Goal: Task Accomplishment & Management: Use online tool/utility

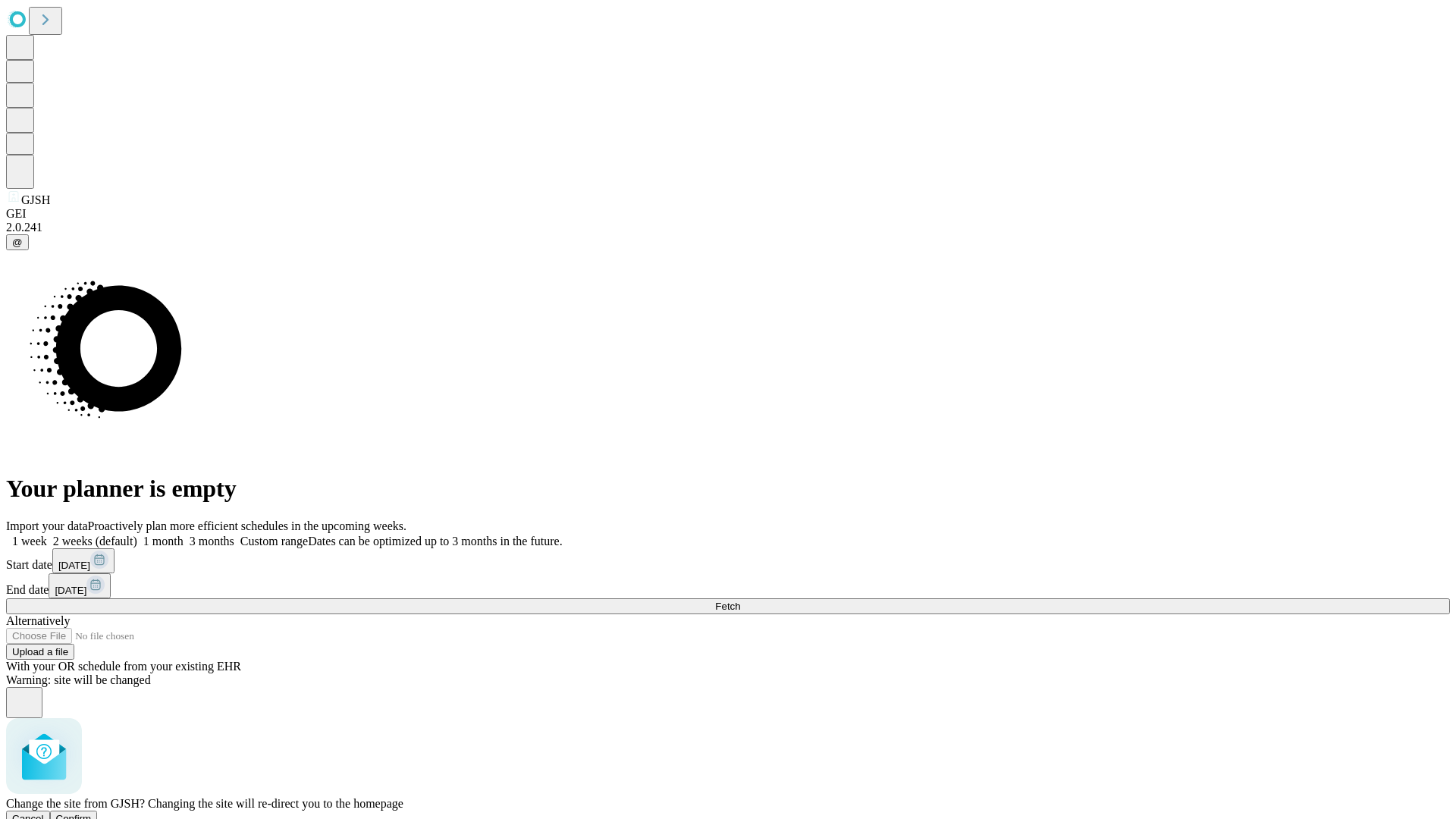
click at [92, 813] on span "Confirm" at bounding box center [73, 818] width 36 height 11
click at [47, 535] on label "1 week" at bounding box center [26, 541] width 41 height 13
click at [740, 600] on span "Fetch" at bounding box center [727, 606] width 25 height 11
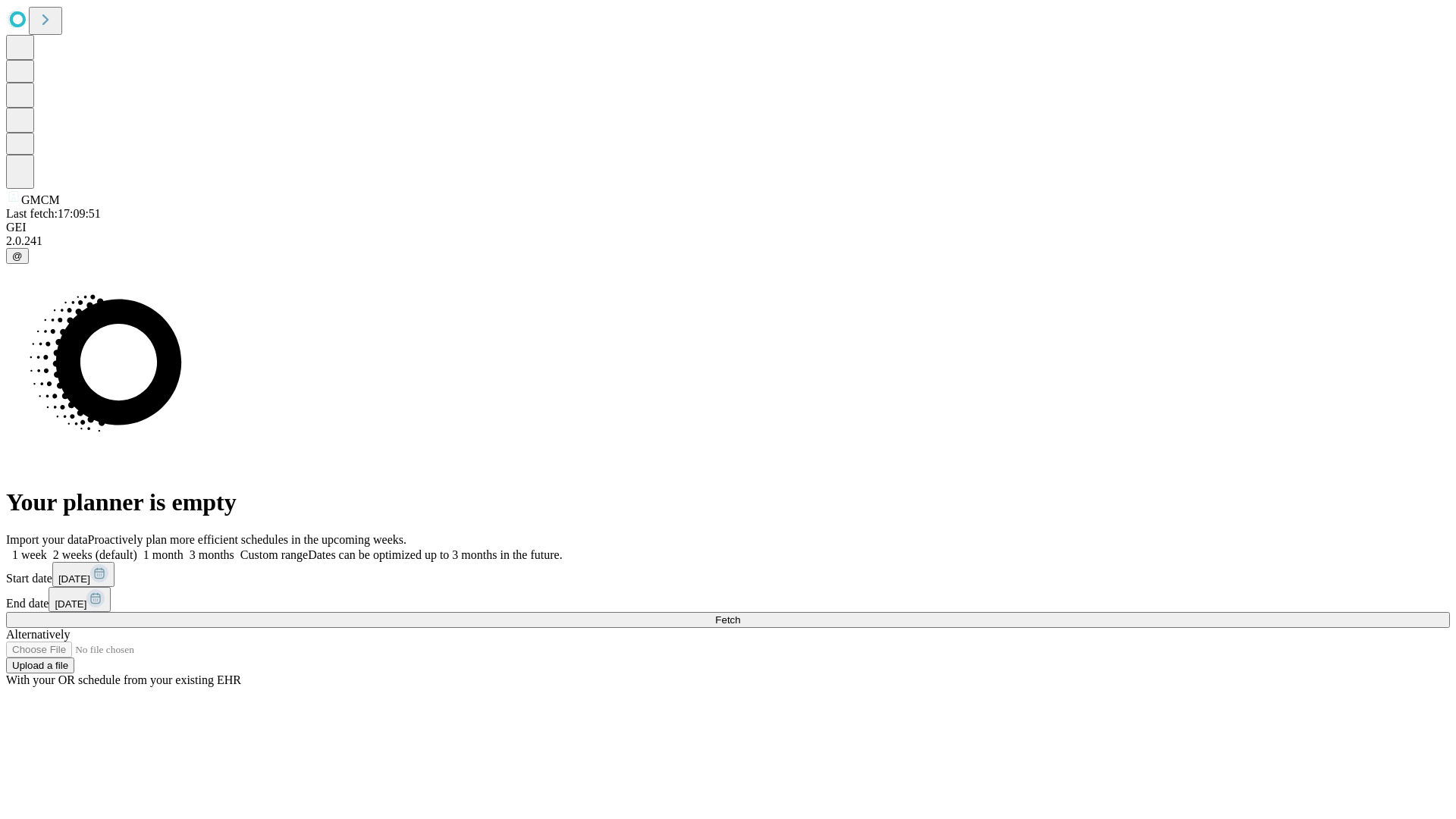
click at [47, 548] on label "1 week" at bounding box center [26, 555] width 41 height 13
click at [740, 614] on span "Fetch" at bounding box center [727, 619] width 25 height 11
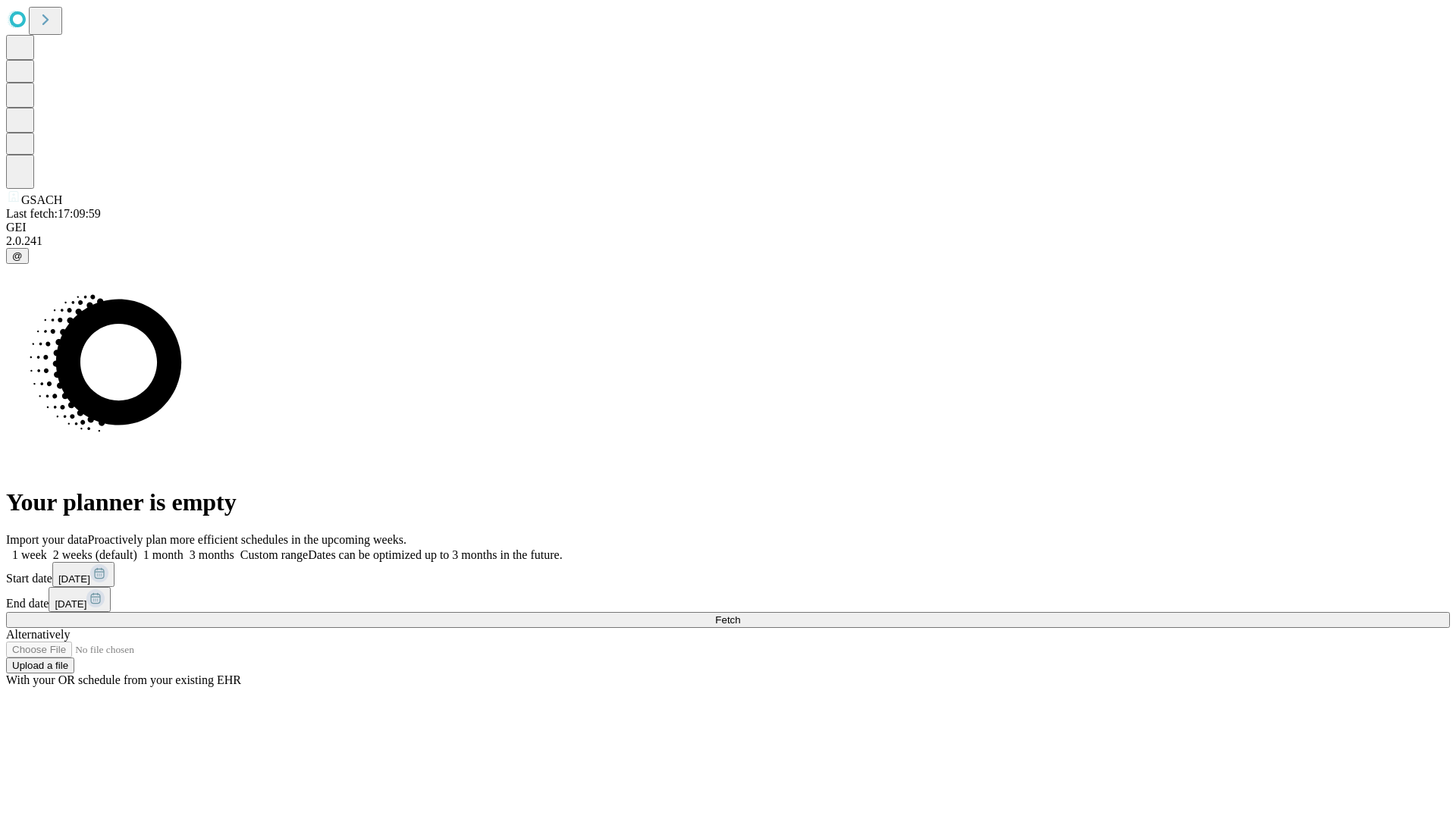
click at [47, 548] on label "1 week" at bounding box center [26, 555] width 41 height 13
click at [740, 614] on span "Fetch" at bounding box center [727, 619] width 25 height 11
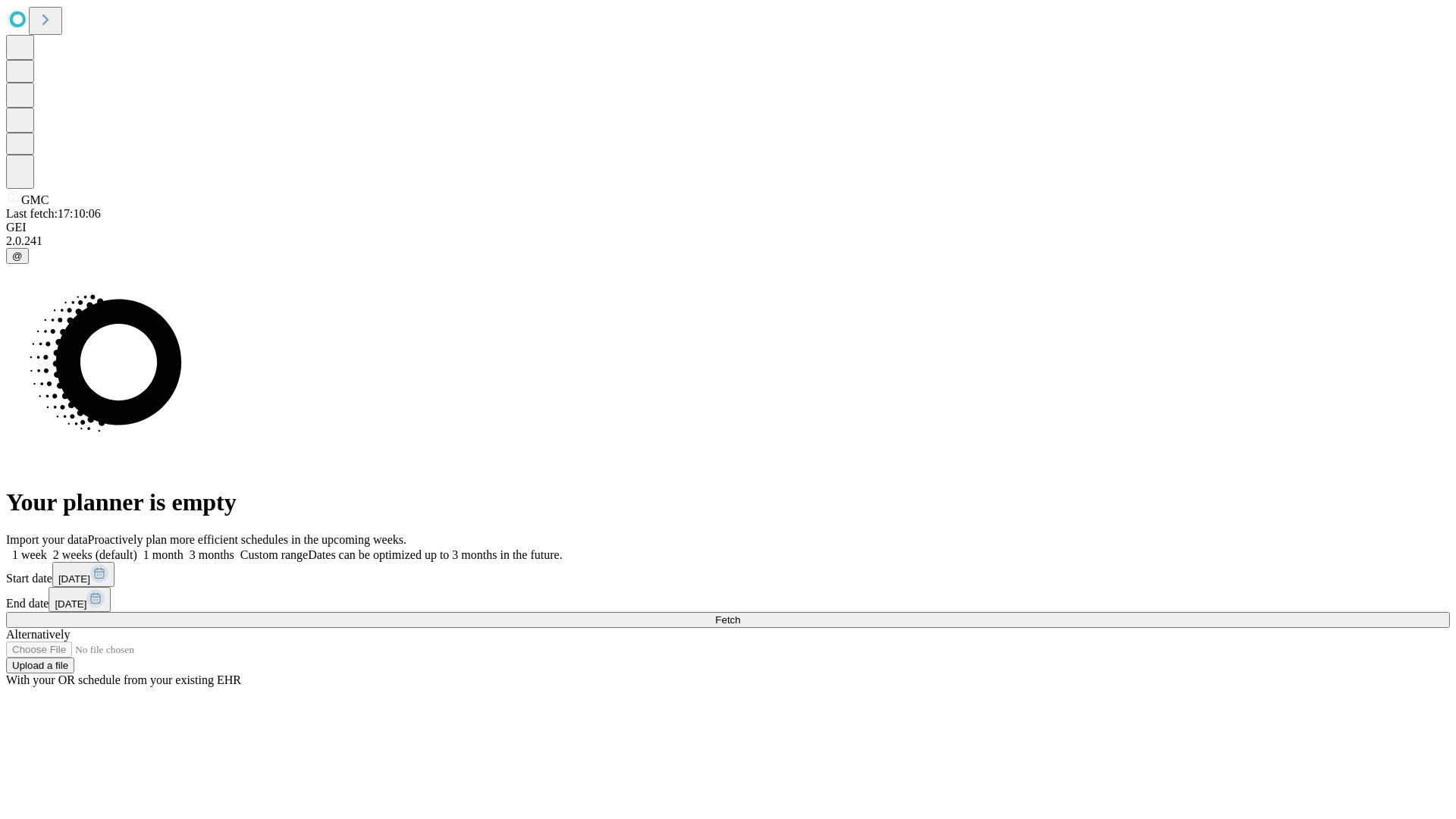
click at [47, 548] on label "1 week" at bounding box center [26, 555] width 41 height 13
click at [740, 614] on span "Fetch" at bounding box center [727, 619] width 25 height 11
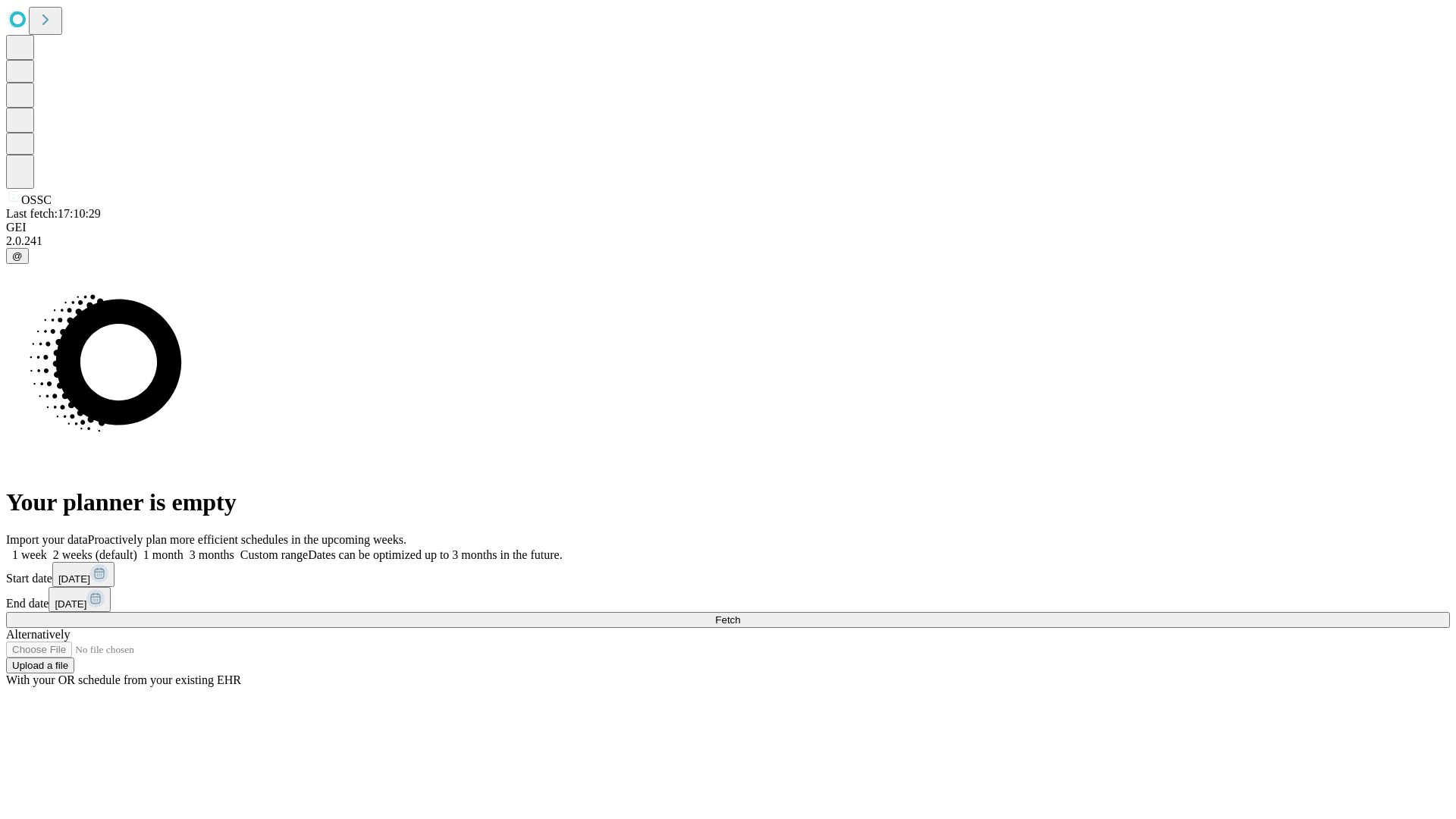
click at [47, 548] on label "1 week" at bounding box center [26, 555] width 41 height 13
click at [740, 614] on span "Fetch" at bounding box center [727, 619] width 25 height 11
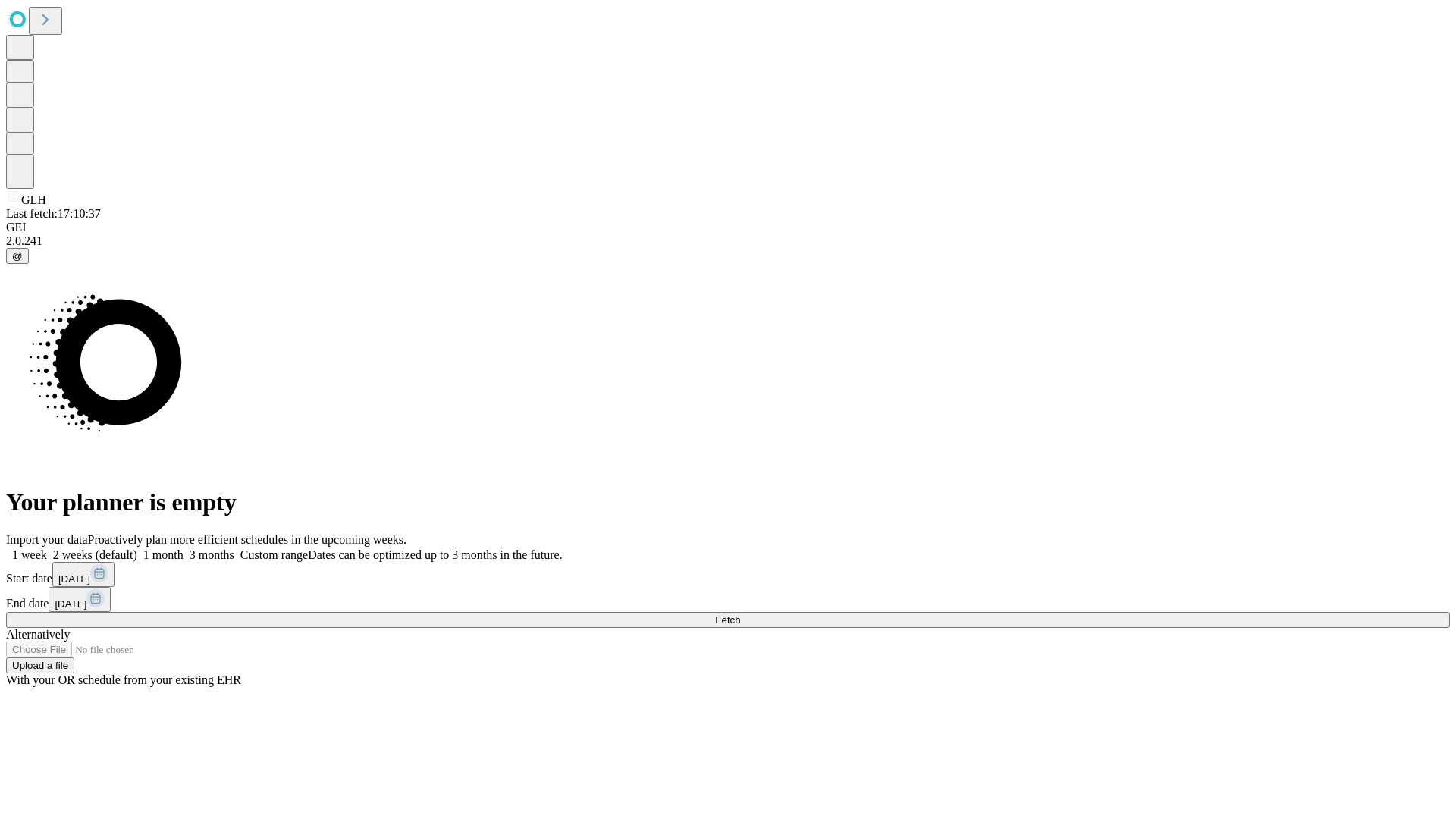
click at [740, 614] on span "Fetch" at bounding box center [727, 619] width 25 height 11
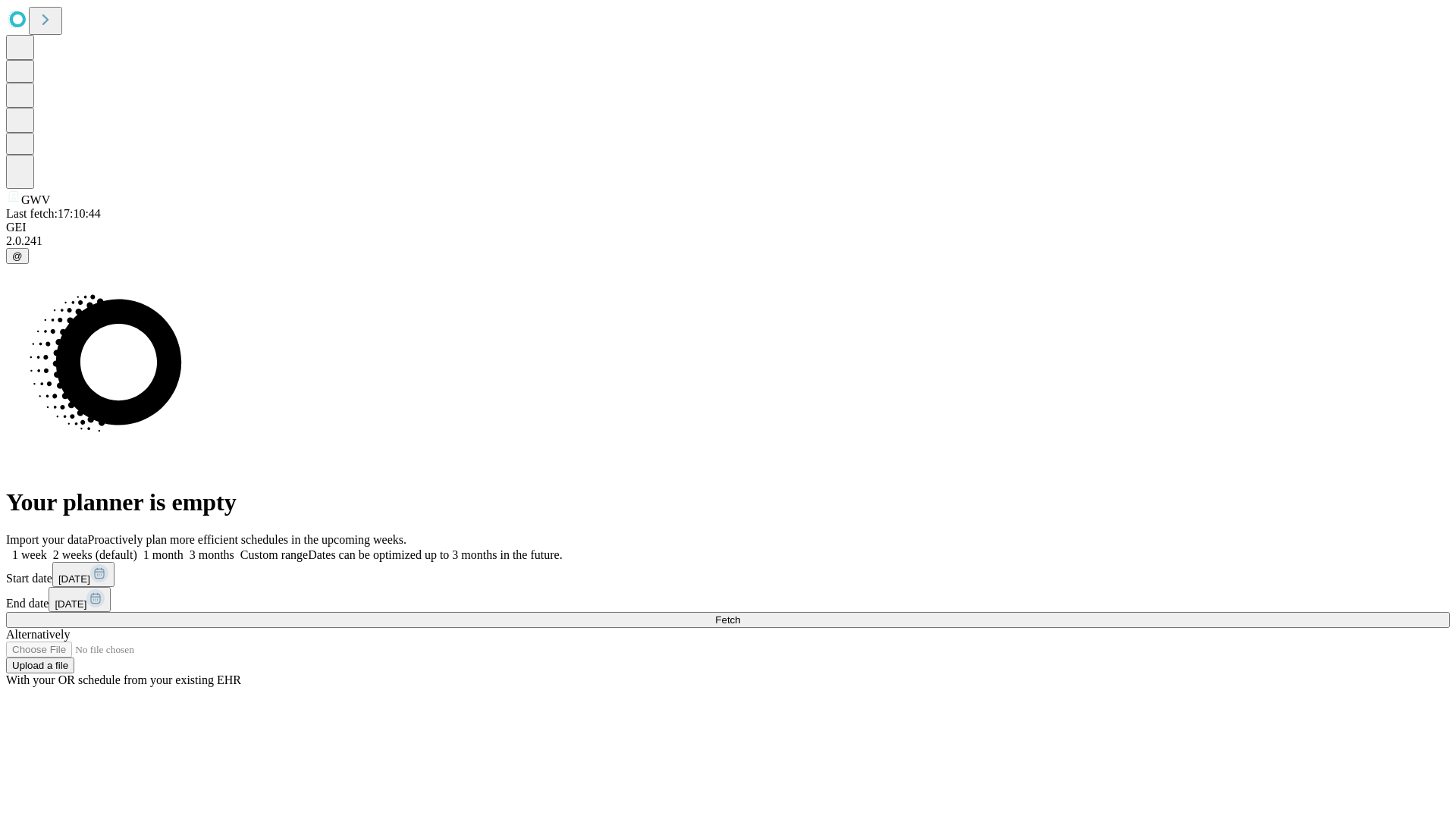
click at [740, 614] on span "Fetch" at bounding box center [727, 619] width 25 height 11
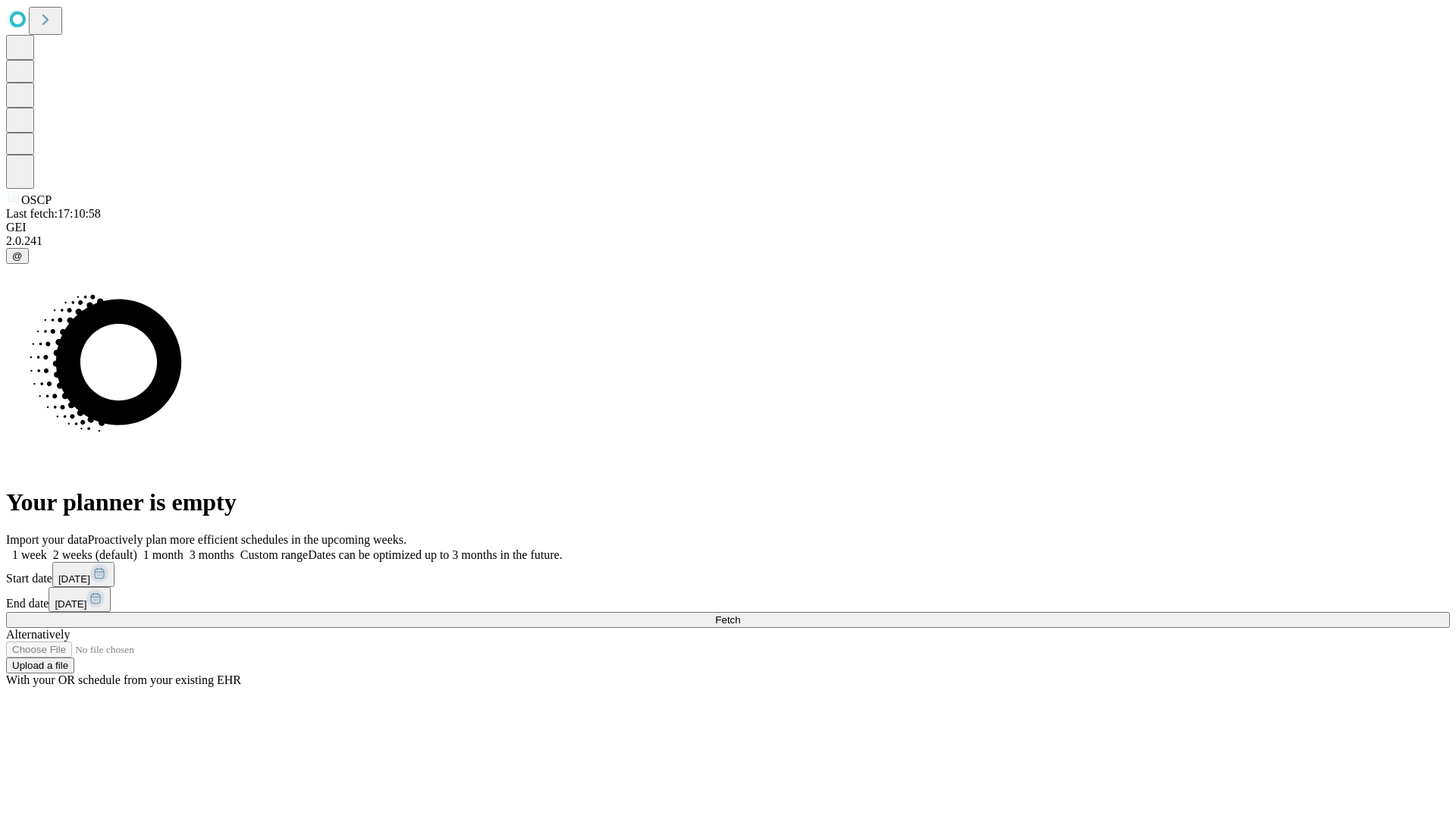
click at [47, 548] on label "1 week" at bounding box center [26, 555] width 41 height 13
click at [740, 614] on span "Fetch" at bounding box center [727, 619] width 25 height 11
